Goal: Information Seeking & Learning: Learn about a topic

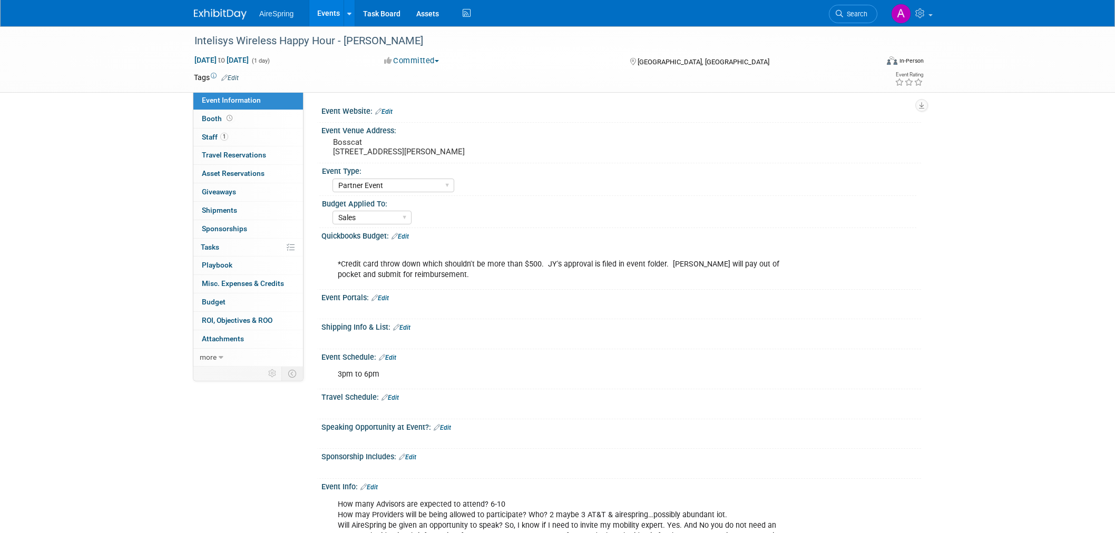
select select "Partner Event"
select select "Sales"
drag, startPoint x: 0, startPoint y: 0, endPoint x: 169, endPoint y: 162, distance: 233.9
click at [169, 162] on div "Intelisys Wireless Happy Hour - Castillo Oct 10, 2025 to Oct 10, 2025 (1 day) O…" at bounding box center [557, 380] width 1115 height 709
click at [842, 143] on div "Event Venue Address: Bosscat 18169 Von Karman Ave, Irvine, CA 92612" at bounding box center [619, 143] width 604 height 41
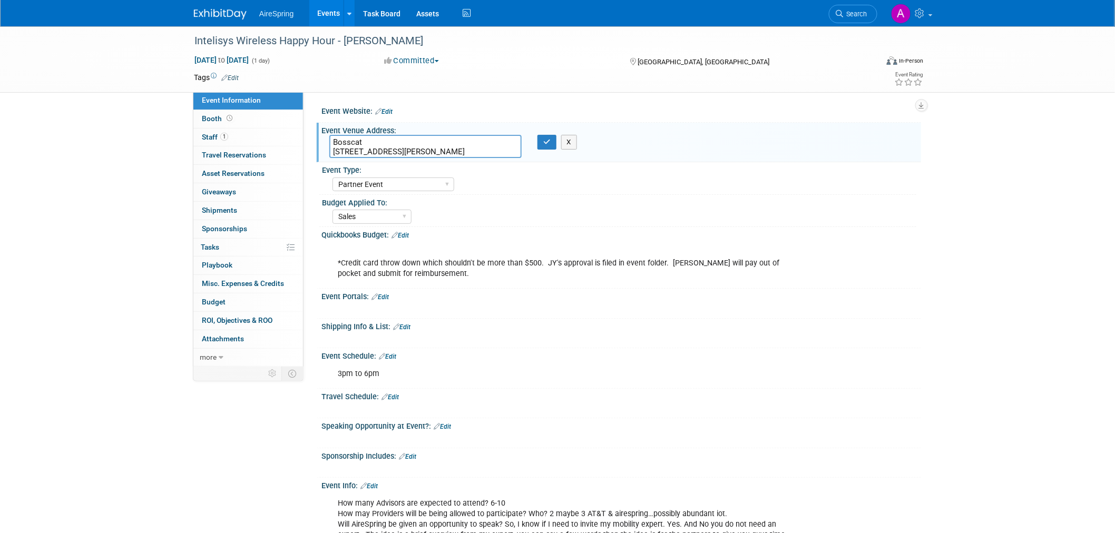
click at [86, 50] on div "Intelisys Wireless Happy Hour - Castillo Oct 10, 2025 to Oct 10, 2025 (1 day) O…" at bounding box center [557, 59] width 1115 height 66
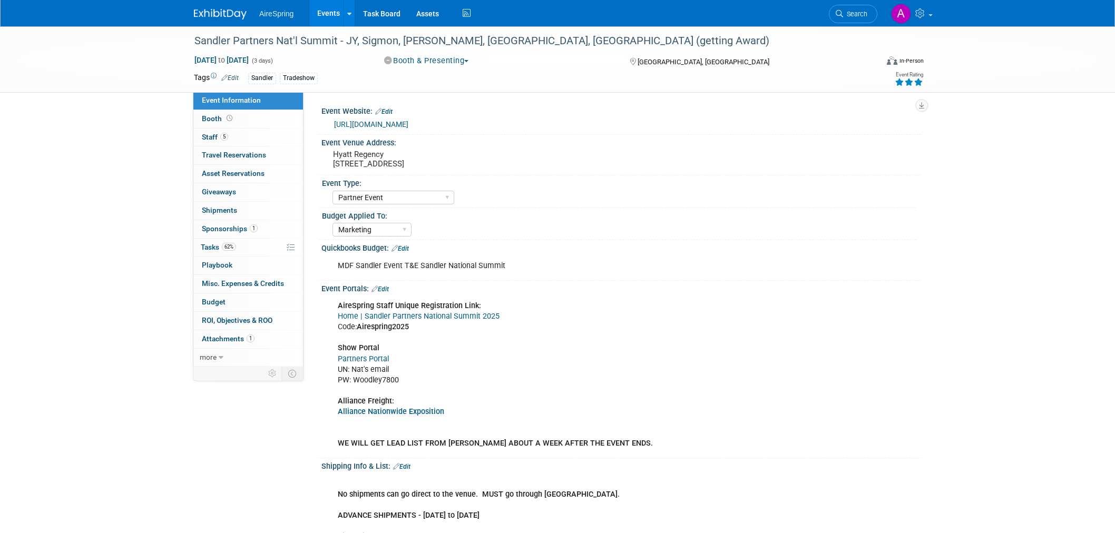
select select "Partner Event"
select select "Marketing"
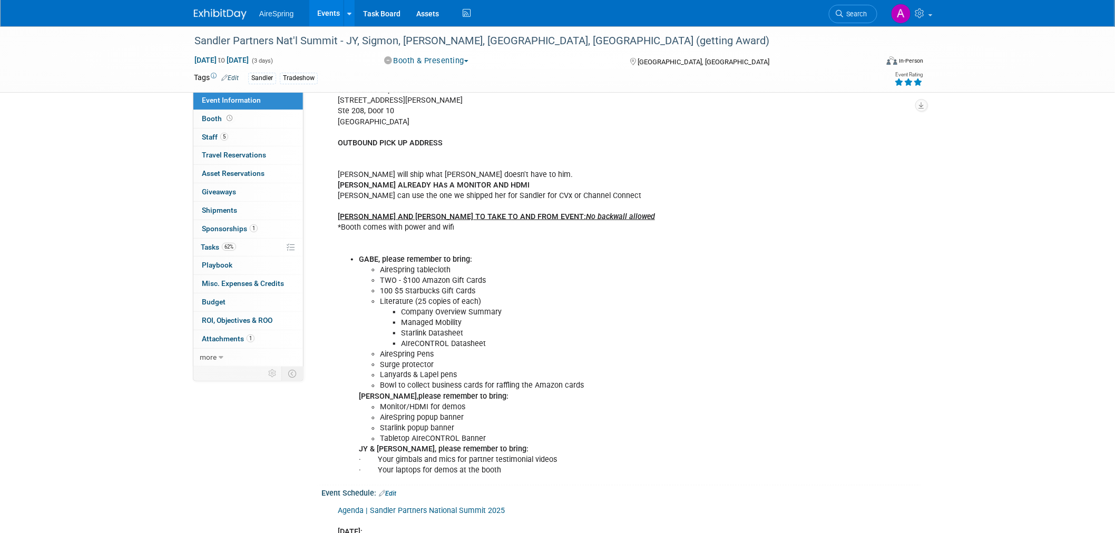
click at [702, 248] on div "No shipments can go direct to the venue. MUST go through Alliance. ADVANCE SHIP…" at bounding box center [567, 244] width 475 height 476
click at [736, 278] on li "TWO - $100 Amazon Gift Cards" at bounding box center [589, 280] width 419 height 11
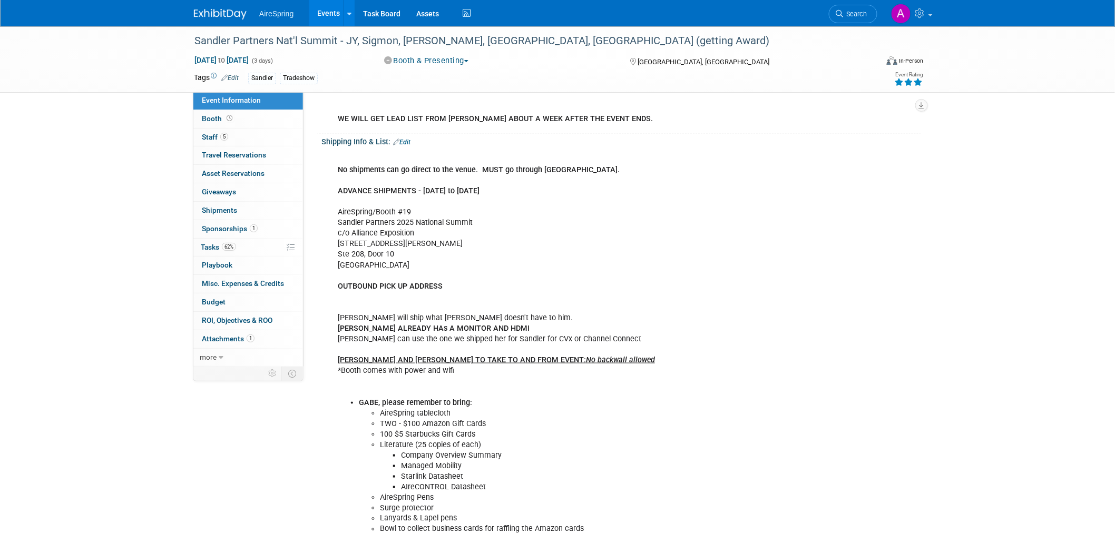
scroll to position [292, 0]
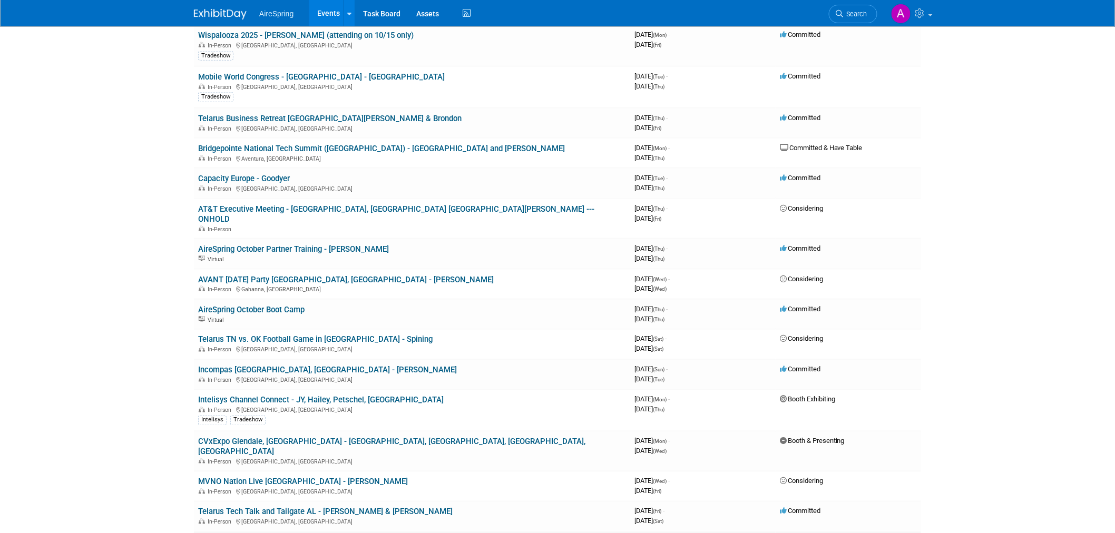
scroll to position [468, 0]
